Goal: Check status: Check status

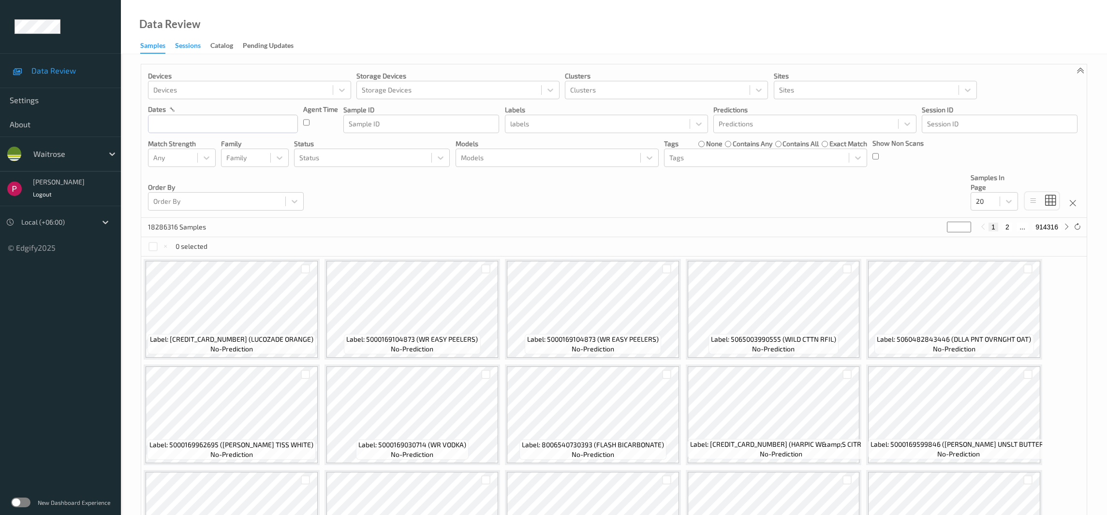
click at [193, 50] on div "Sessions" at bounding box center [188, 47] width 26 height 12
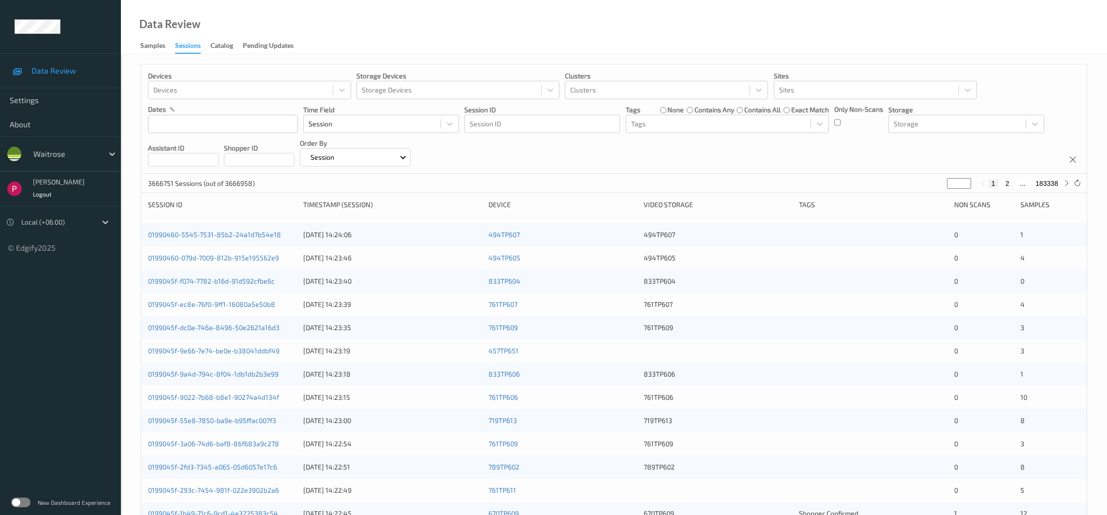
click at [605, 161] on div "Devices Devices Storage Devices Storage Devices Clusters Clusters Sites Sites d…" at bounding box center [614, 118] width 946 height 109
click at [509, 125] on div at bounding box center [542, 124] width 145 height 12
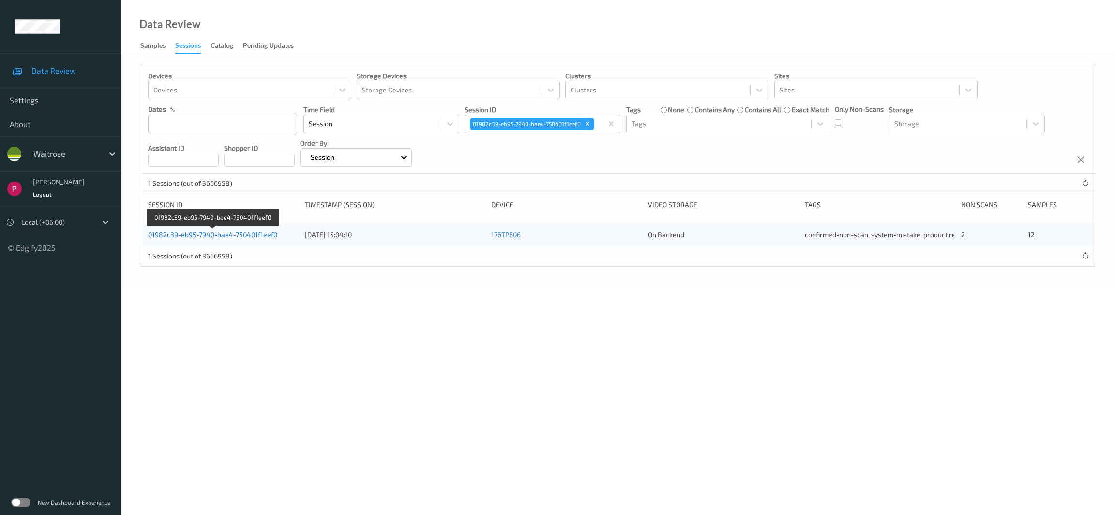
click at [227, 237] on link "01982c39-eb95-7940-bae4-750401f1eef0" at bounding box center [212, 234] width 129 height 8
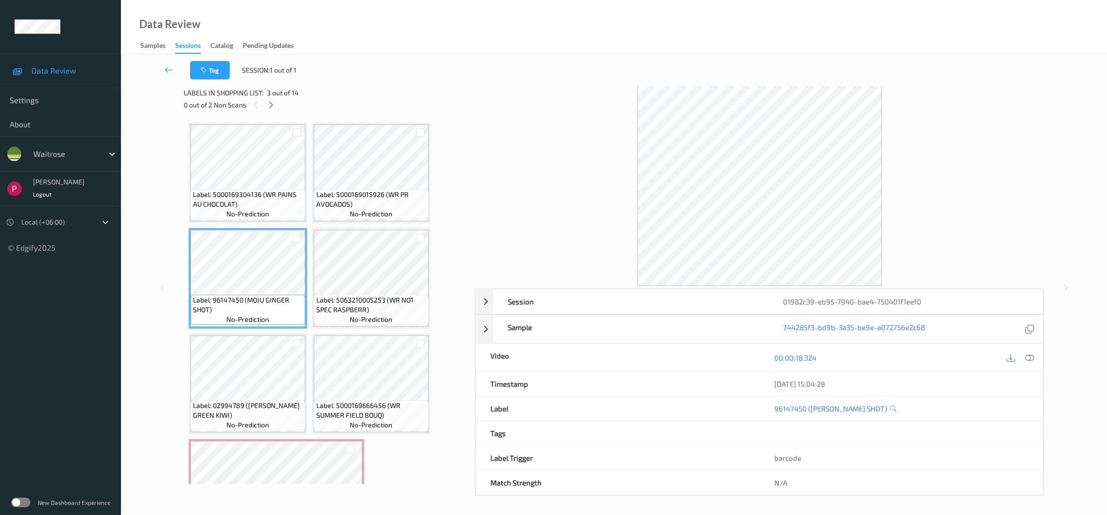
scroll to position [7, 0]
click at [1029, 356] on icon at bounding box center [1030, 357] width 9 height 9
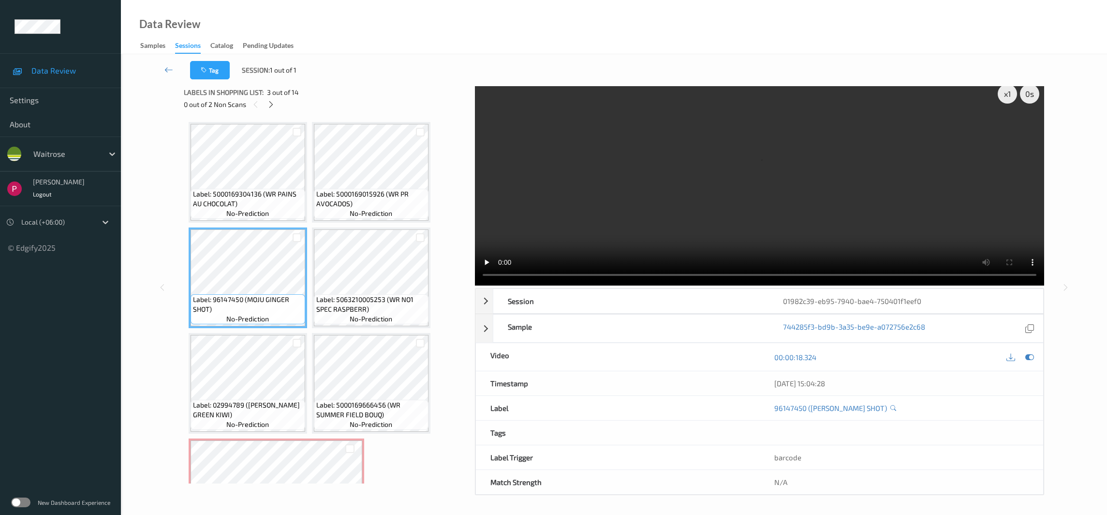
scroll to position [0, 0]
